Goal: Task Accomplishment & Management: Complete application form

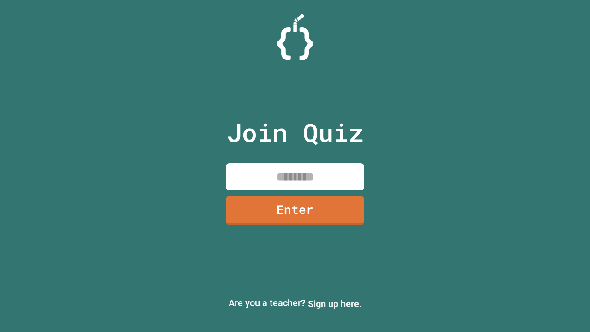
click at [335, 304] on link "Sign up here." at bounding box center [335, 303] width 54 height 11
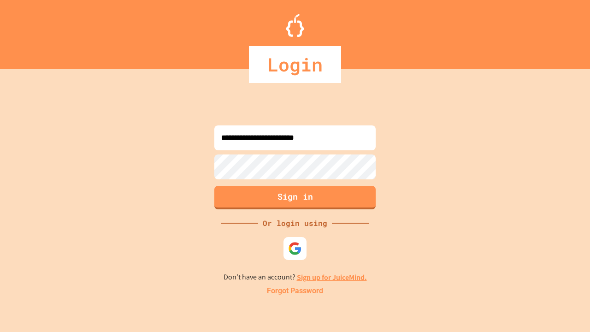
type input "**********"
